Goal: Navigation & Orientation: Go to known website

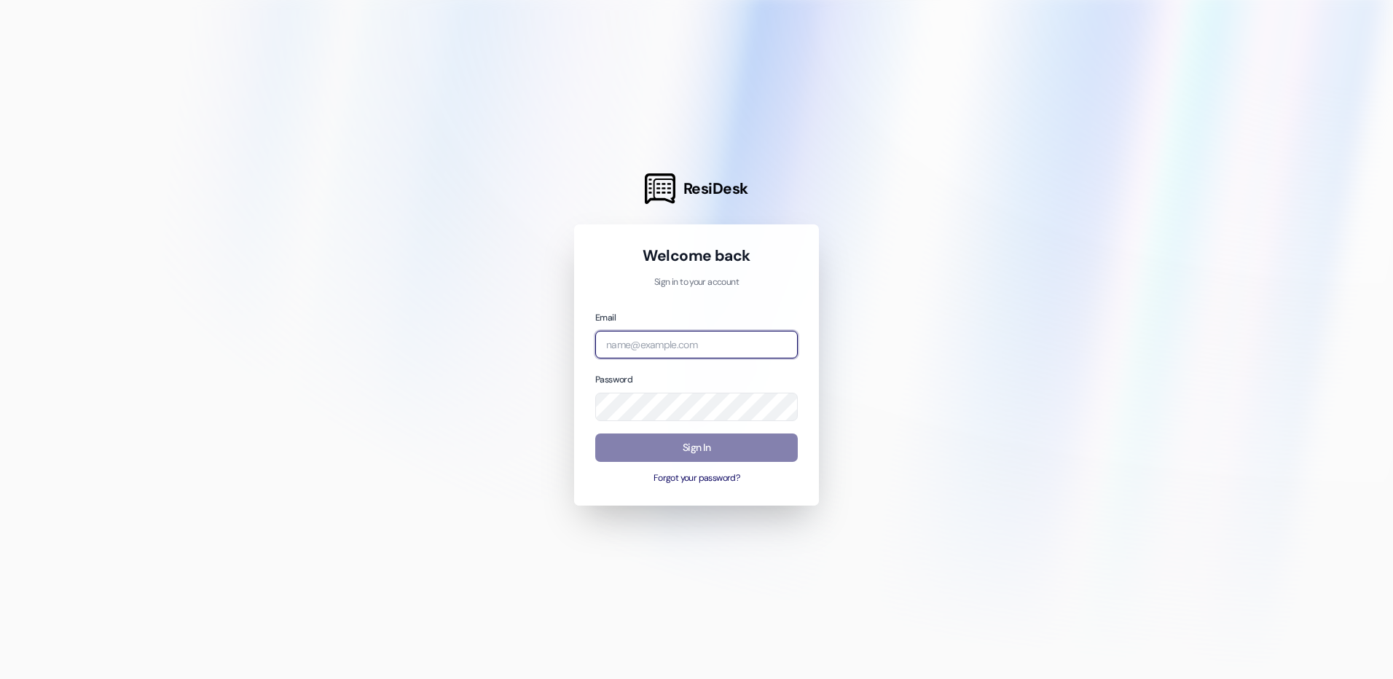
click at [643, 356] on input "email" at bounding box center [696, 345] width 203 height 28
type input "[EMAIL_ADDRESS][DOMAIN_NAME]"
click at [710, 481] on button "Forgot your password?" at bounding box center [696, 478] width 203 height 13
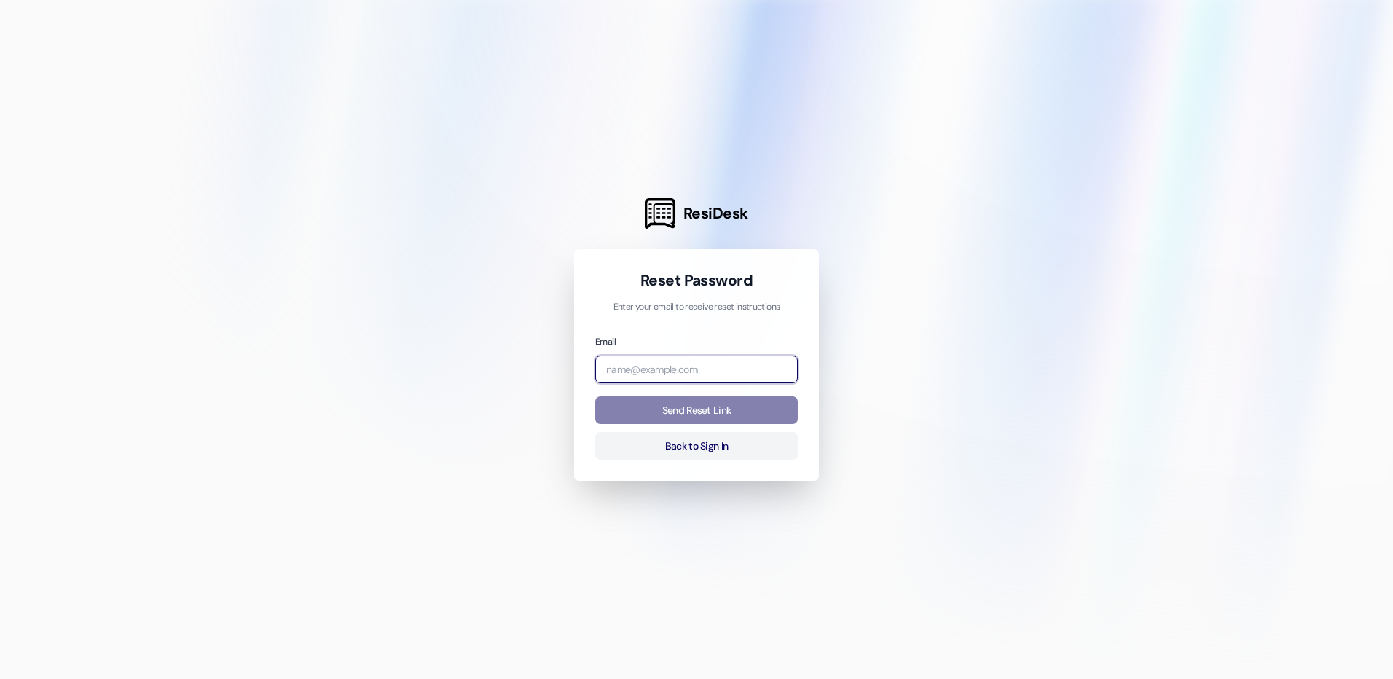
click at [670, 364] on input "email" at bounding box center [696, 370] width 203 height 28
type input "[EMAIL_ADDRESS][DOMAIN_NAME]"
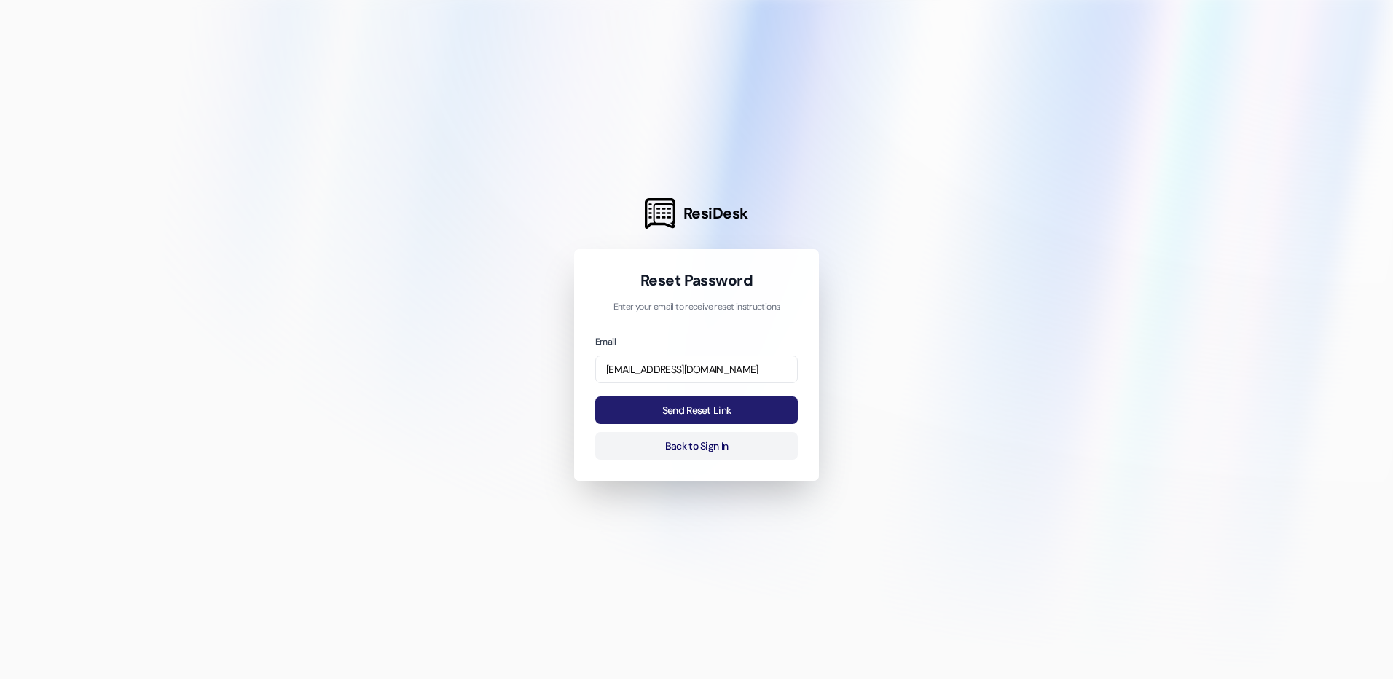
click at [691, 404] on button "Send Reset Link" at bounding box center [696, 410] width 203 height 28
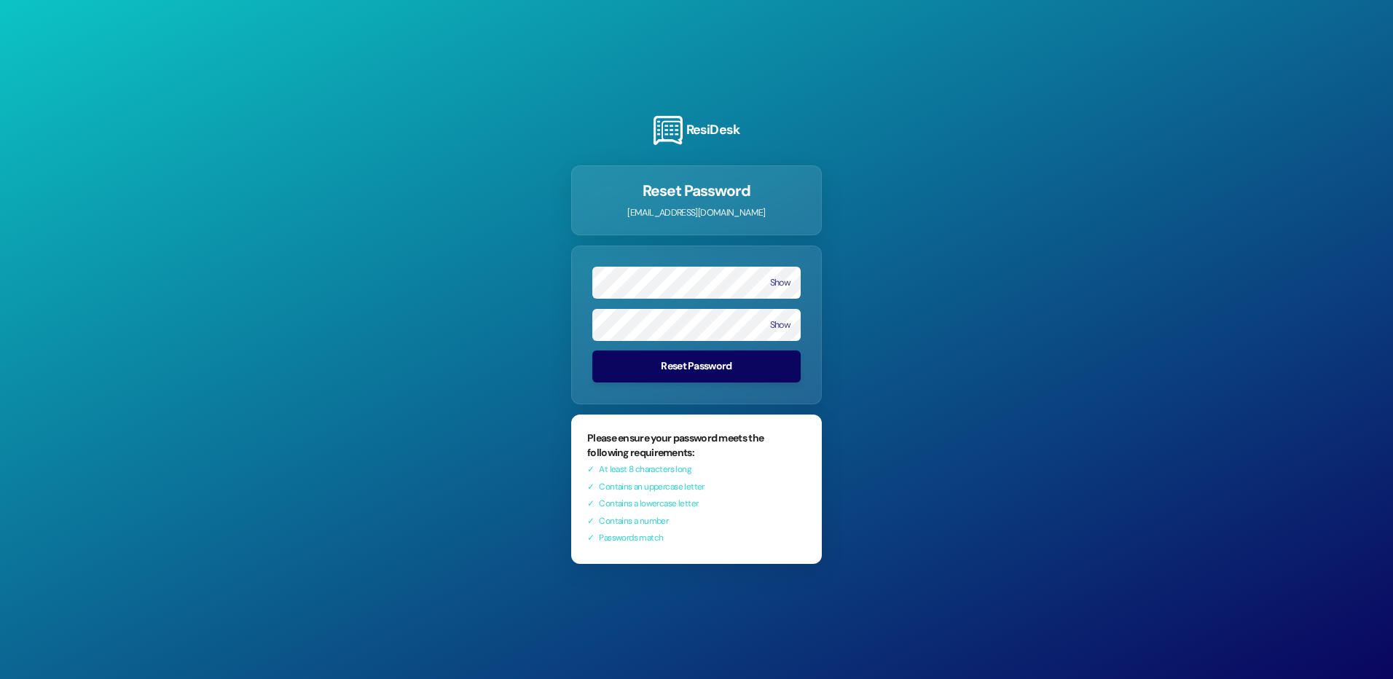
click at [706, 354] on button "Reset Password" at bounding box center [696, 366] width 208 height 32
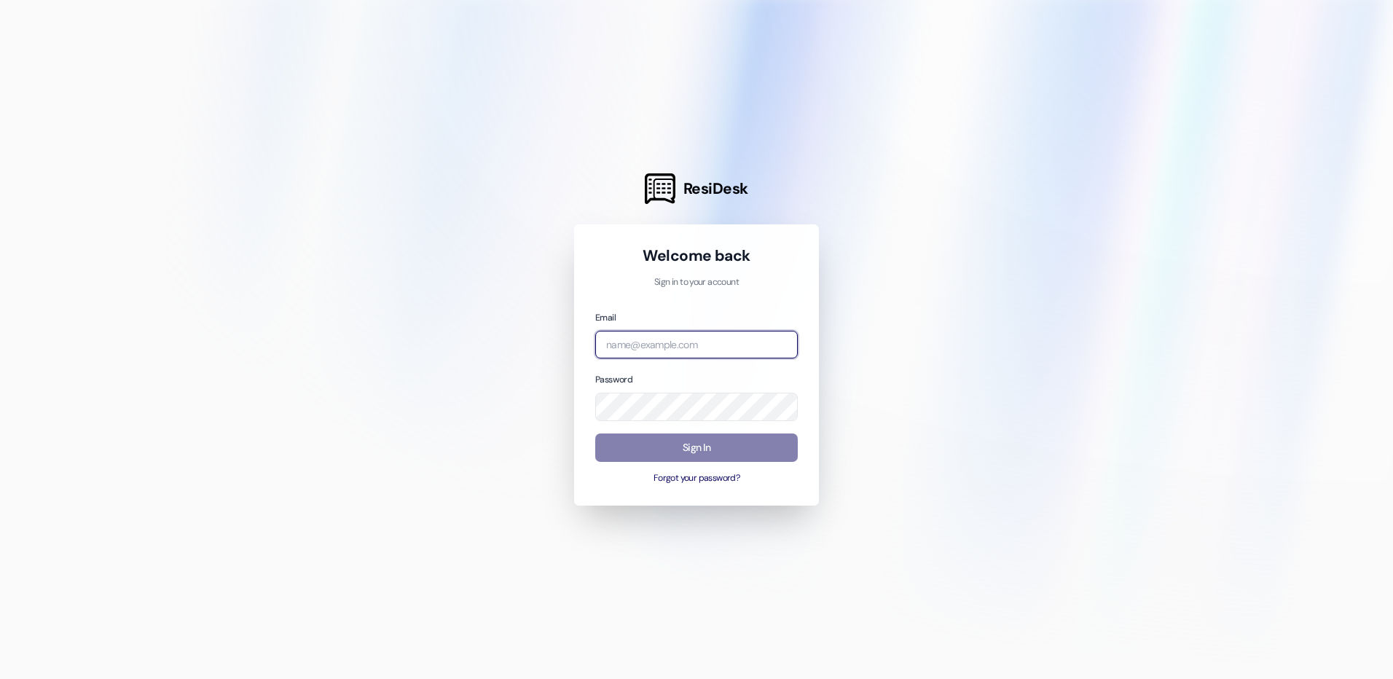
type input "[EMAIL_ADDRESS][DOMAIN_NAME]"
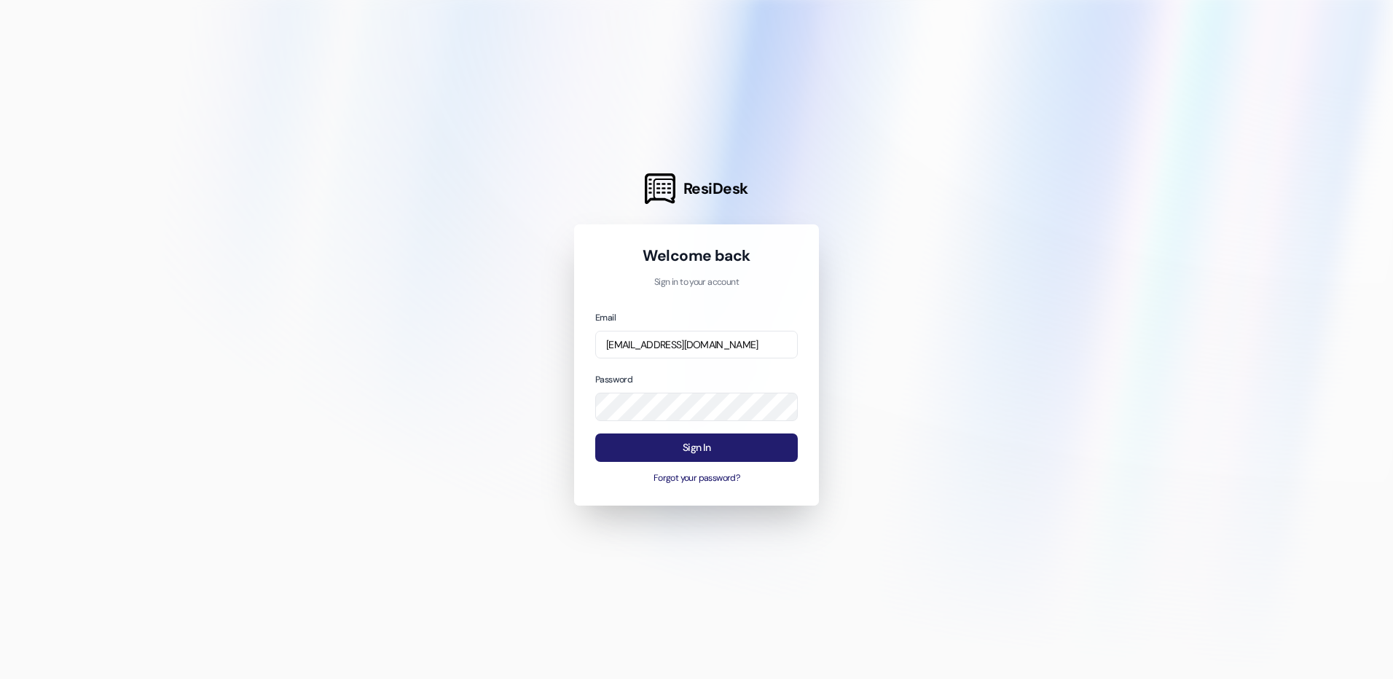
click at [686, 442] on button "Sign In" at bounding box center [696, 447] width 203 height 28
